Goal: Task Accomplishment & Management: Use online tool/utility

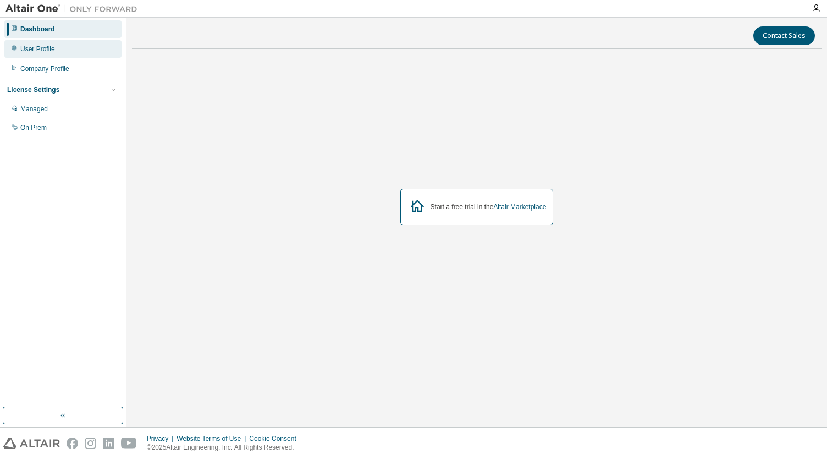
click at [54, 49] on div "User Profile" at bounding box center [62, 49] width 117 height 18
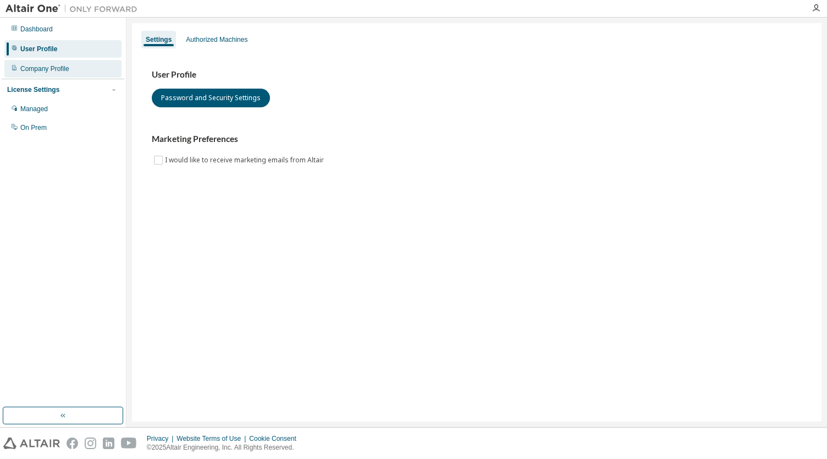
click at [65, 67] on div "Company Profile" at bounding box center [44, 68] width 49 height 9
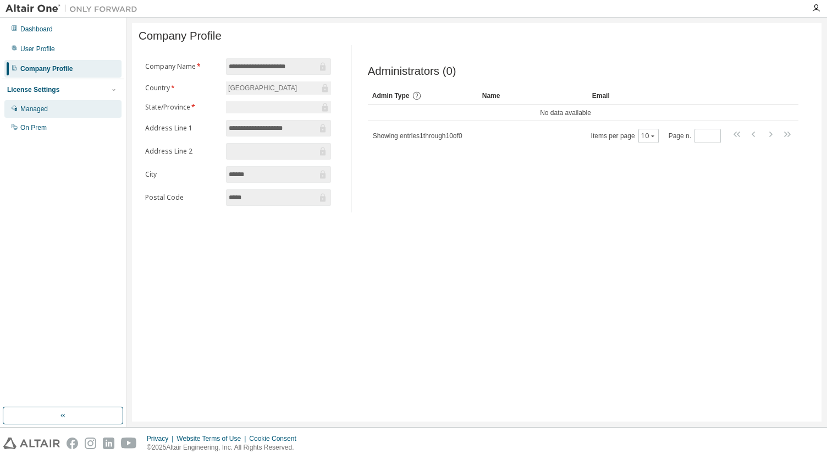
click at [40, 112] on div "Managed" at bounding box center [34, 109] width 28 height 9
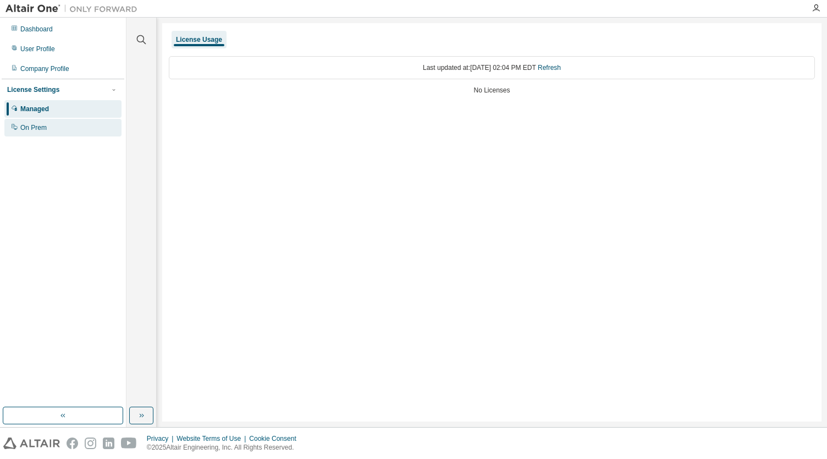
click at [53, 123] on div "On Prem" at bounding box center [62, 128] width 117 height 18
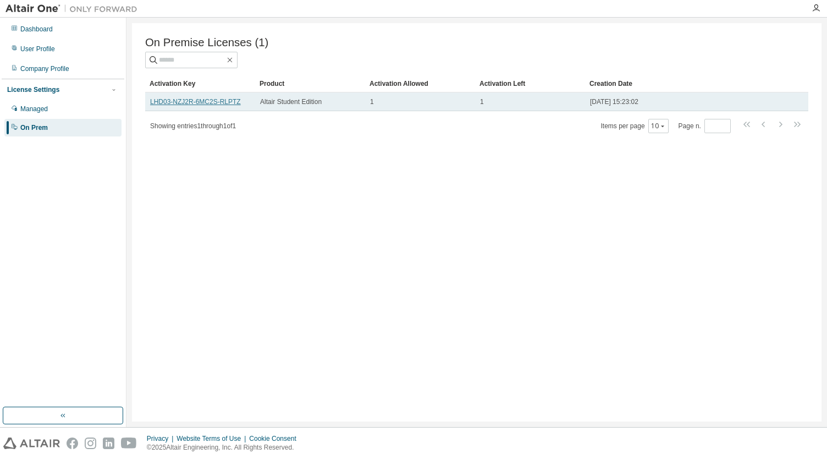
click at [180, 106] on link "LHD03-NZJ2R-6MC2S-RLPTZ" at bounding box center [195, 102] width 91 height 8
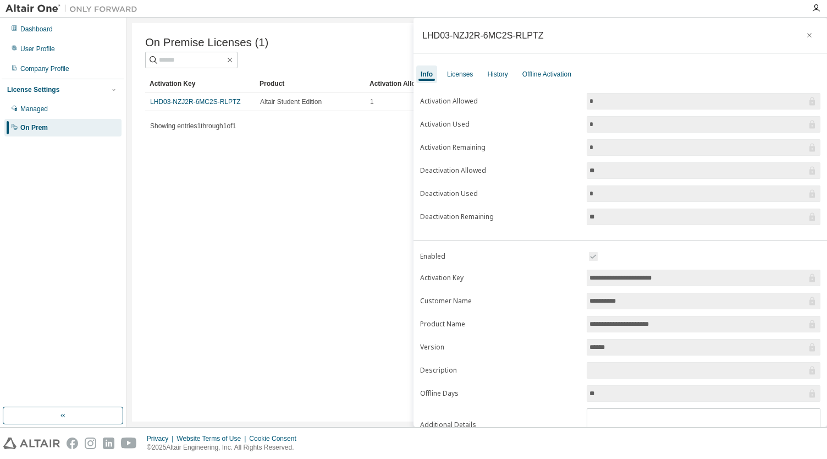
scroll to position [43, 0]
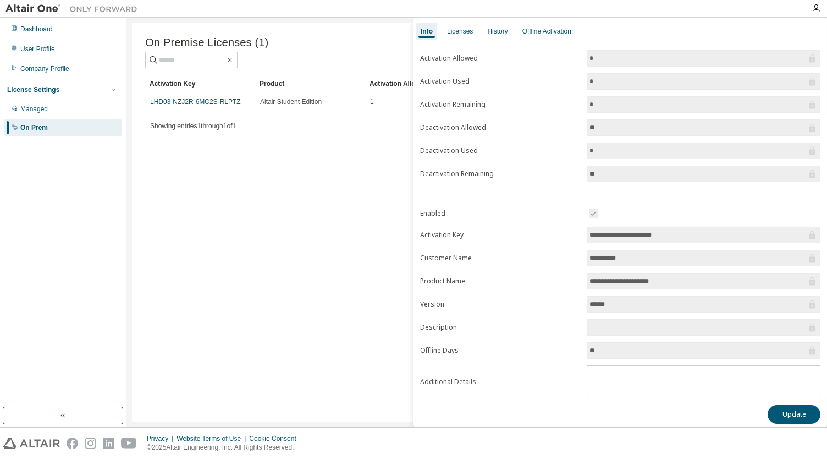
drag, startPoint x: 676, startPoint y: 230, endPoint x: 554, endPoint y: 236, distance: 121.1
click at [554, 236] on form "**********" at bounding box center [620, 302] width 400 height 191
click at [494, 277] on label "Product Name" at bounding box center [500, 281] width 160 height 9
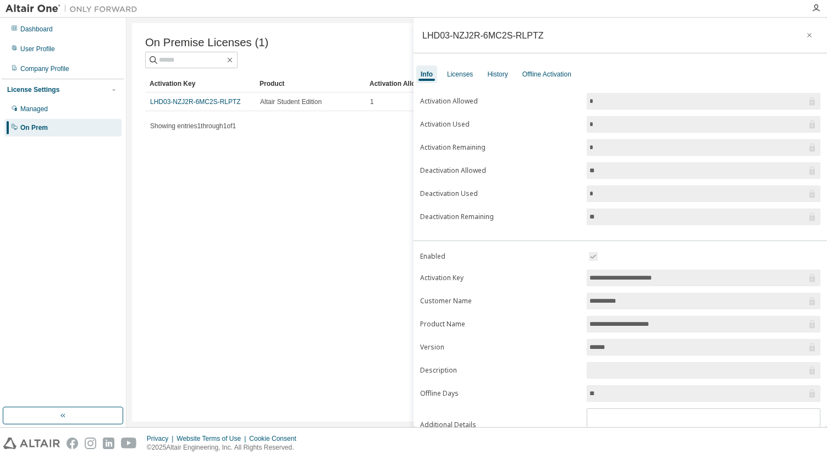
click at [304, 186] on div "On Premise Licenses (1) Clear Load Save Save As Field Operator Value Select fil…" at bounding box center [477, 222] width 690 height 398
click at [806, 34] on icon "button" at bounding box center [810, 35] width 8 height 9
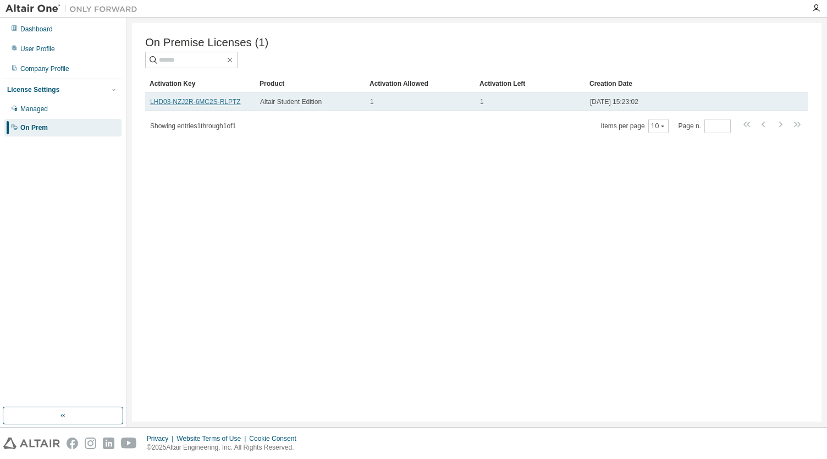
click at [180, 102] on link "LHD03-NZJ2R-6MC2S-RLPTZ" at bounding box center [195, 102] width 91 height 8
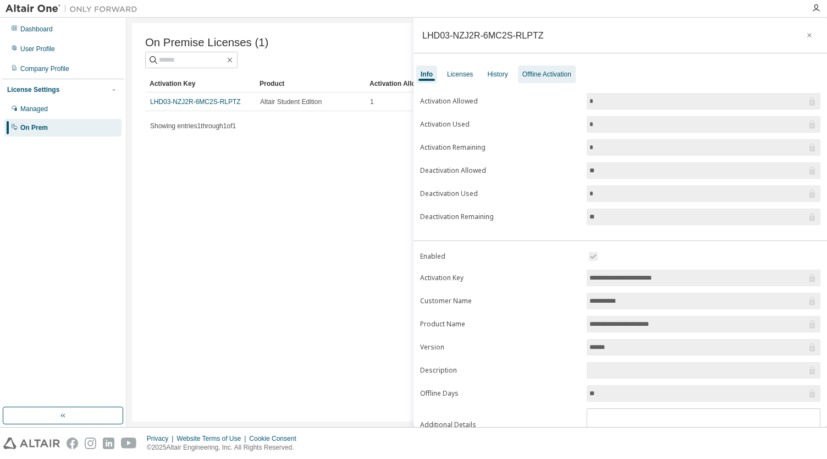
click at [536, 76] on div "Offline Activation" at bounding box center [547, 74] width 49 height 9
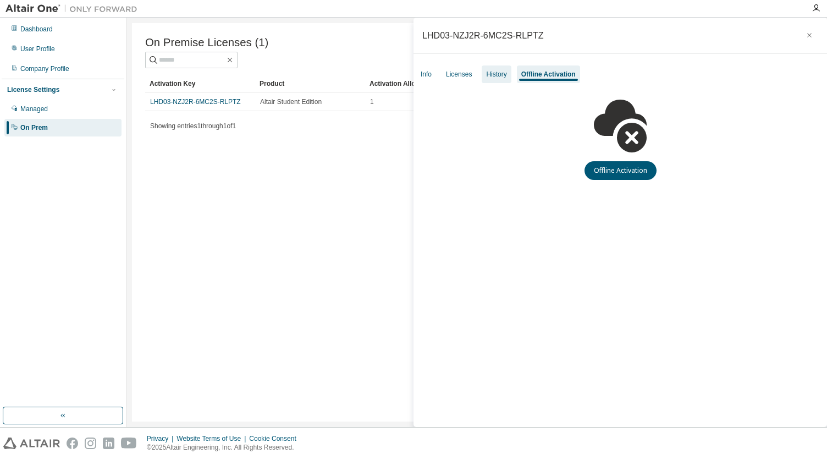
click at [498, 74] on div "History" at bounding box center [496, 74] width 20 height 9
